Goal: Check status: Check status

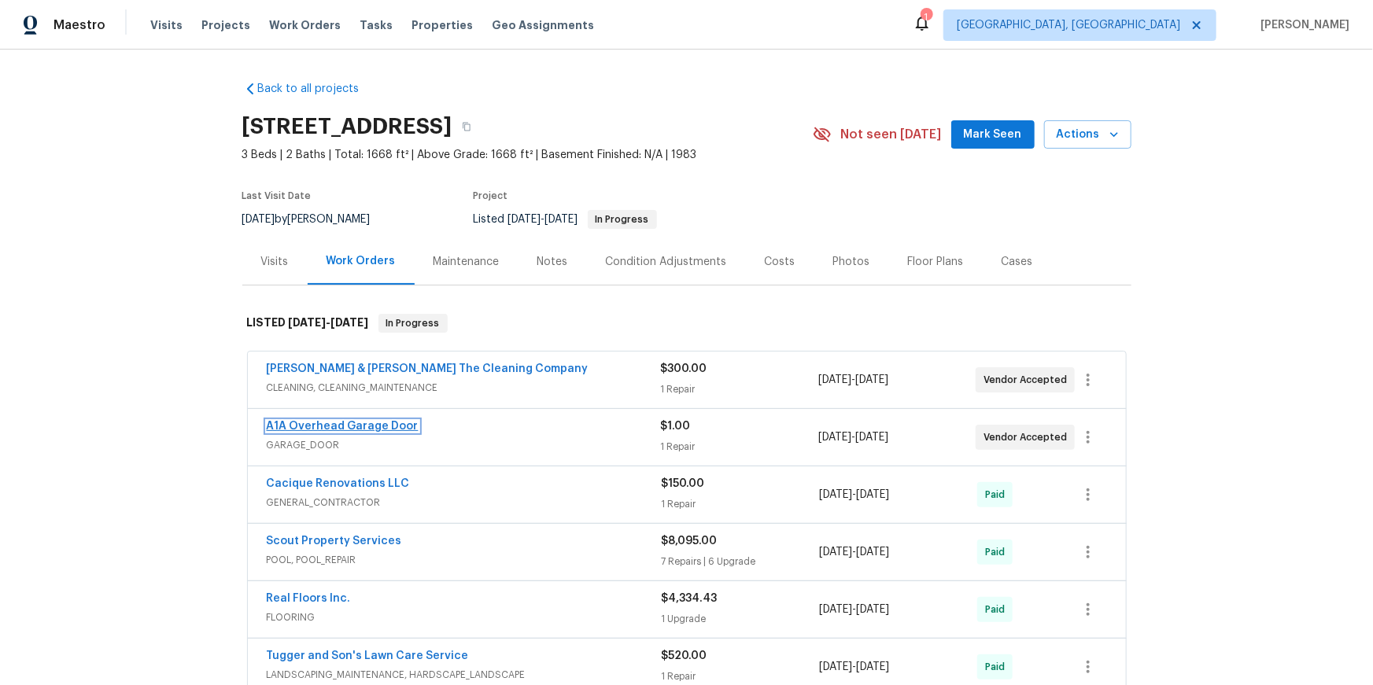
click at [411, 432] on link "A1A Overhead Garage Door" at bounding box center [343, 426] width 152 height 11
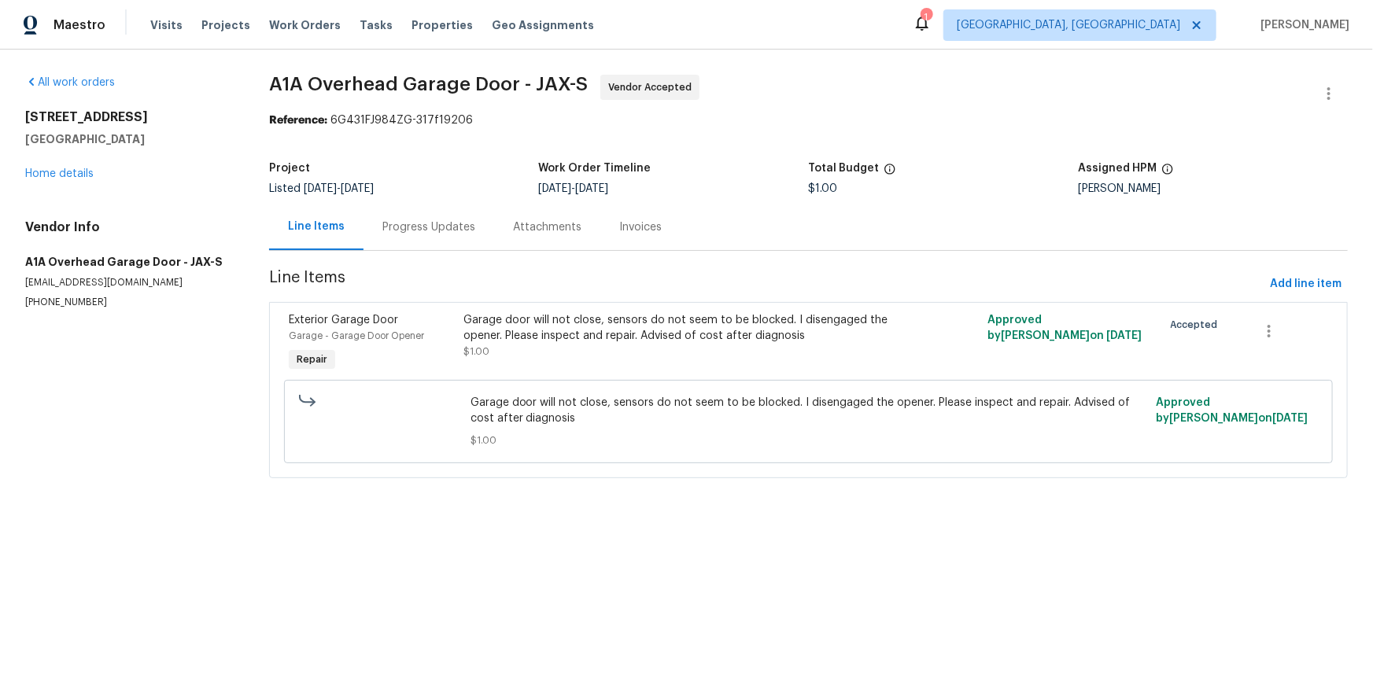
click at [464, 250] on div "Progress Updates" at bounding box center [428, 227] width 131 height 46
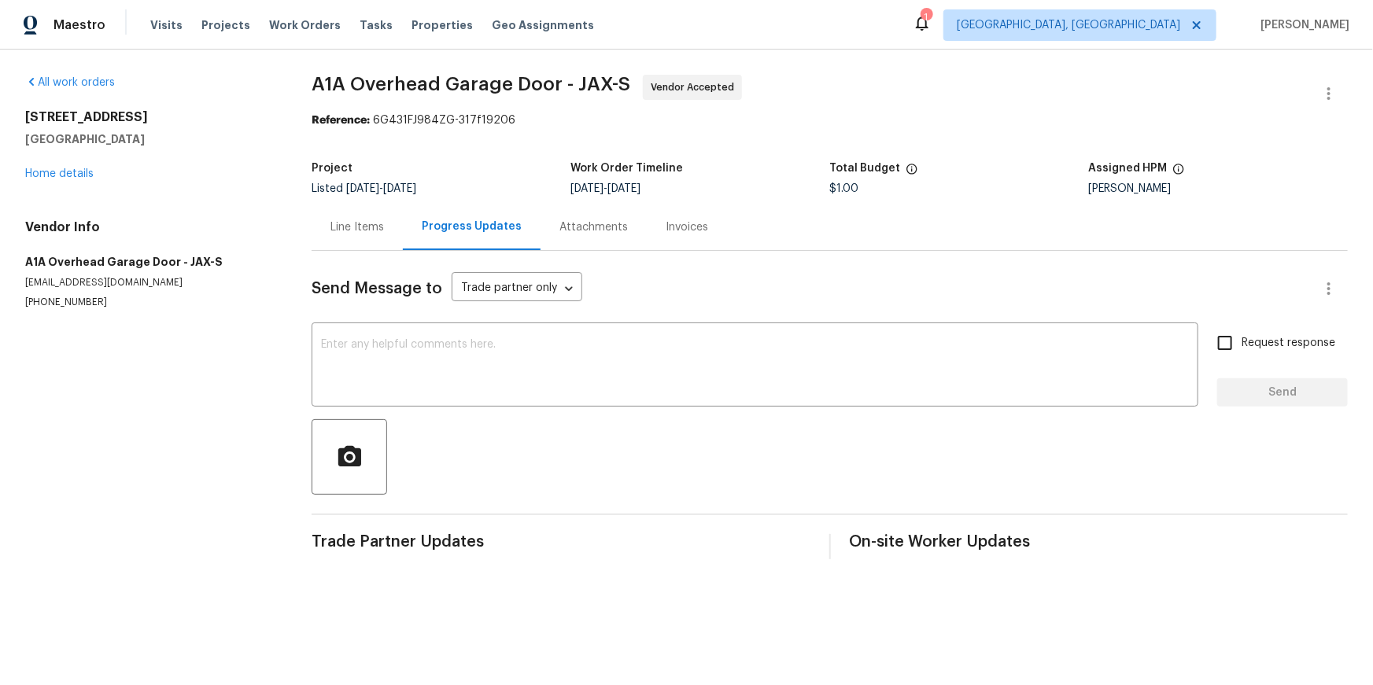
click at [357, 235] on div "Line Items" at bounding box center [356, 227] width 53 height 16
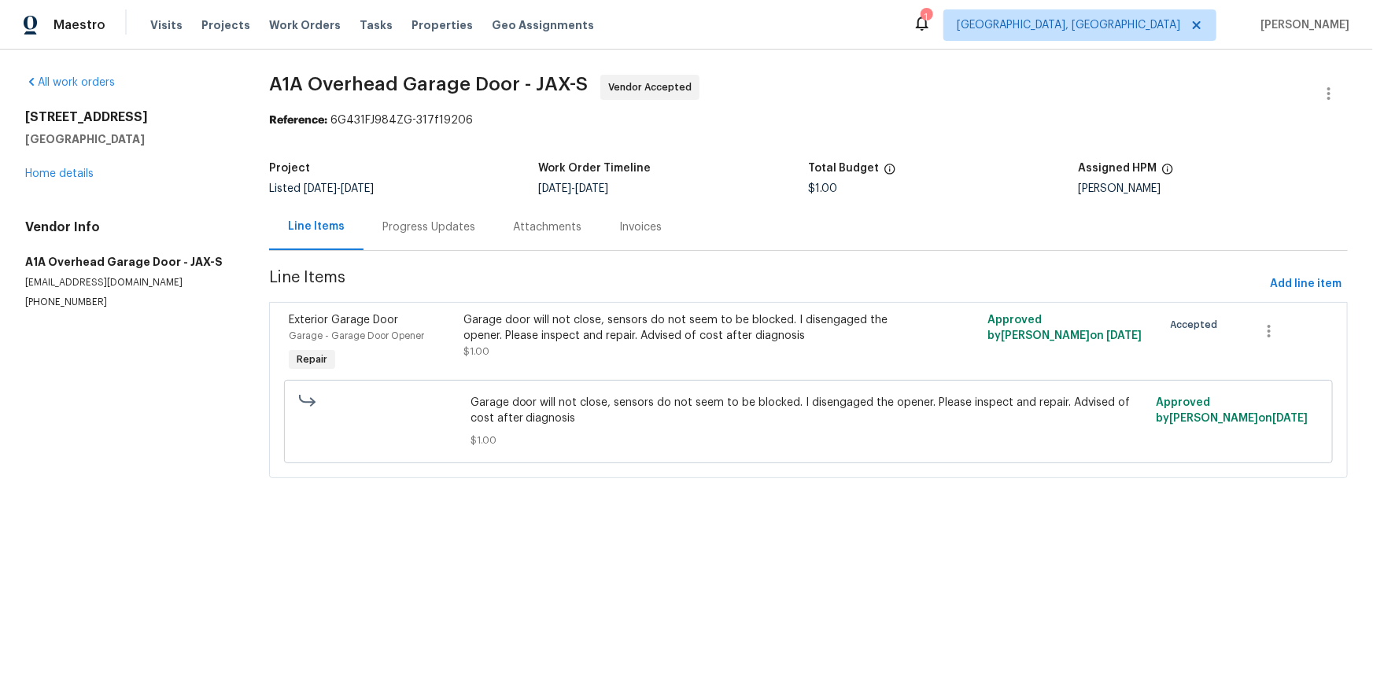
click at [448, 235] on div "Progress Updates" at bounding box center [428, 227] width 93 height 16
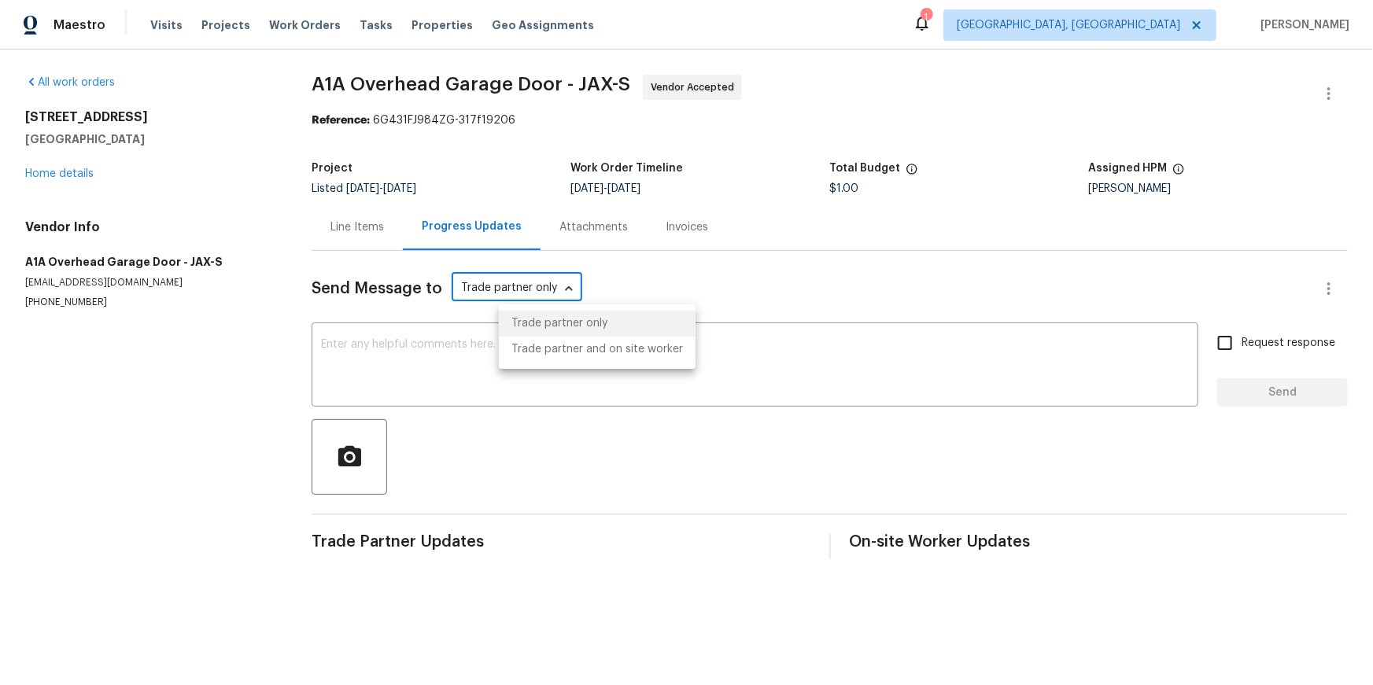
click at [627, 317] on body "Maestro Visits Projects Work Orders Tasks Properties Geo Assignments 1 [GEOGRAP…" at bounding box center [686, 292] width 1373 height 585
click at [625, 358] on li "Trade partner and on site worker" at bounding box center [597, 350] width 197 height 26
type input "Trade Partner and On-Site Worker"
